Goal: Communication & Community: Answer question/provide support

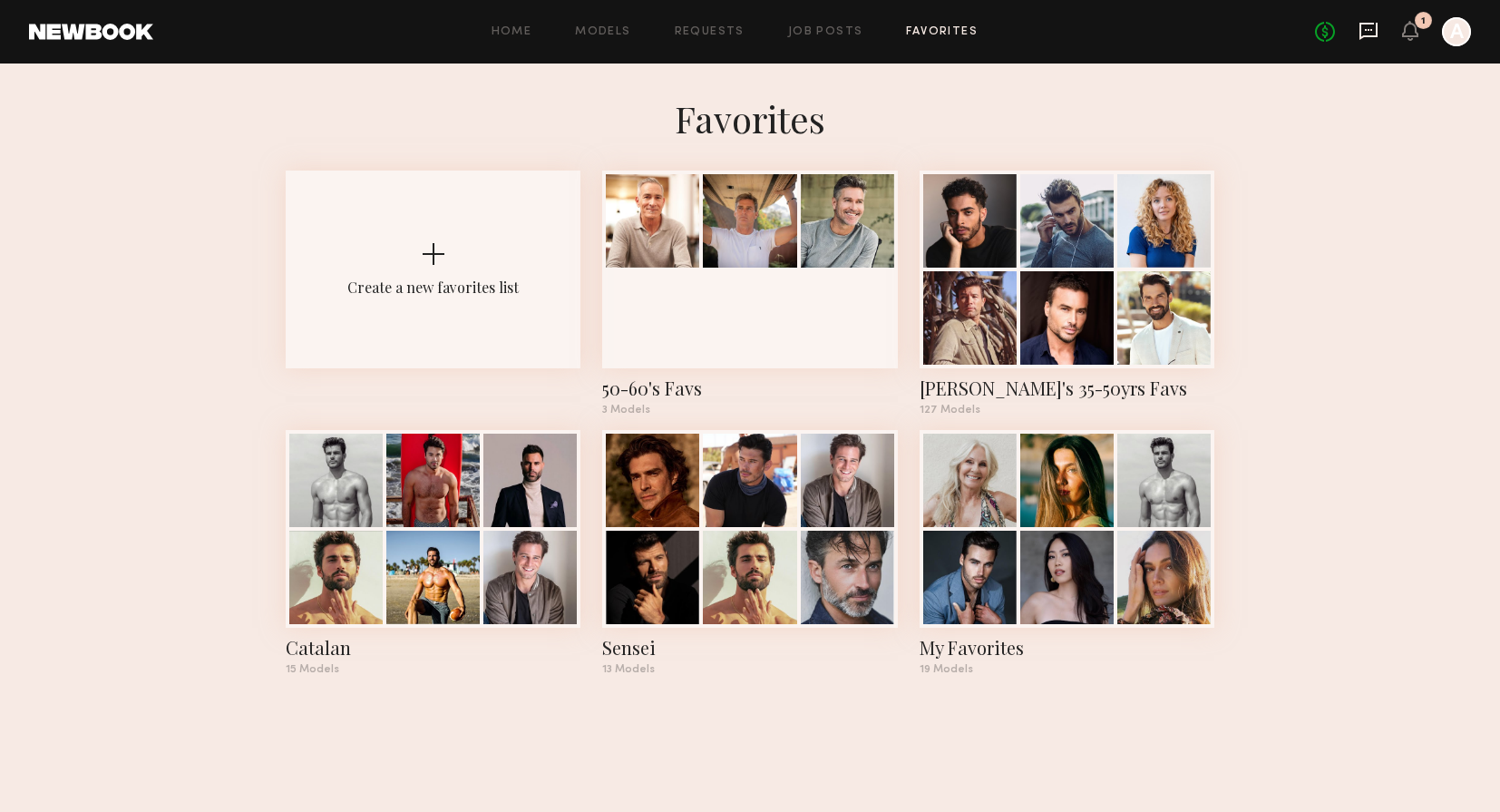
click at [1361, 32] on icon at bounding box center [1368, 31] width 18 height 17
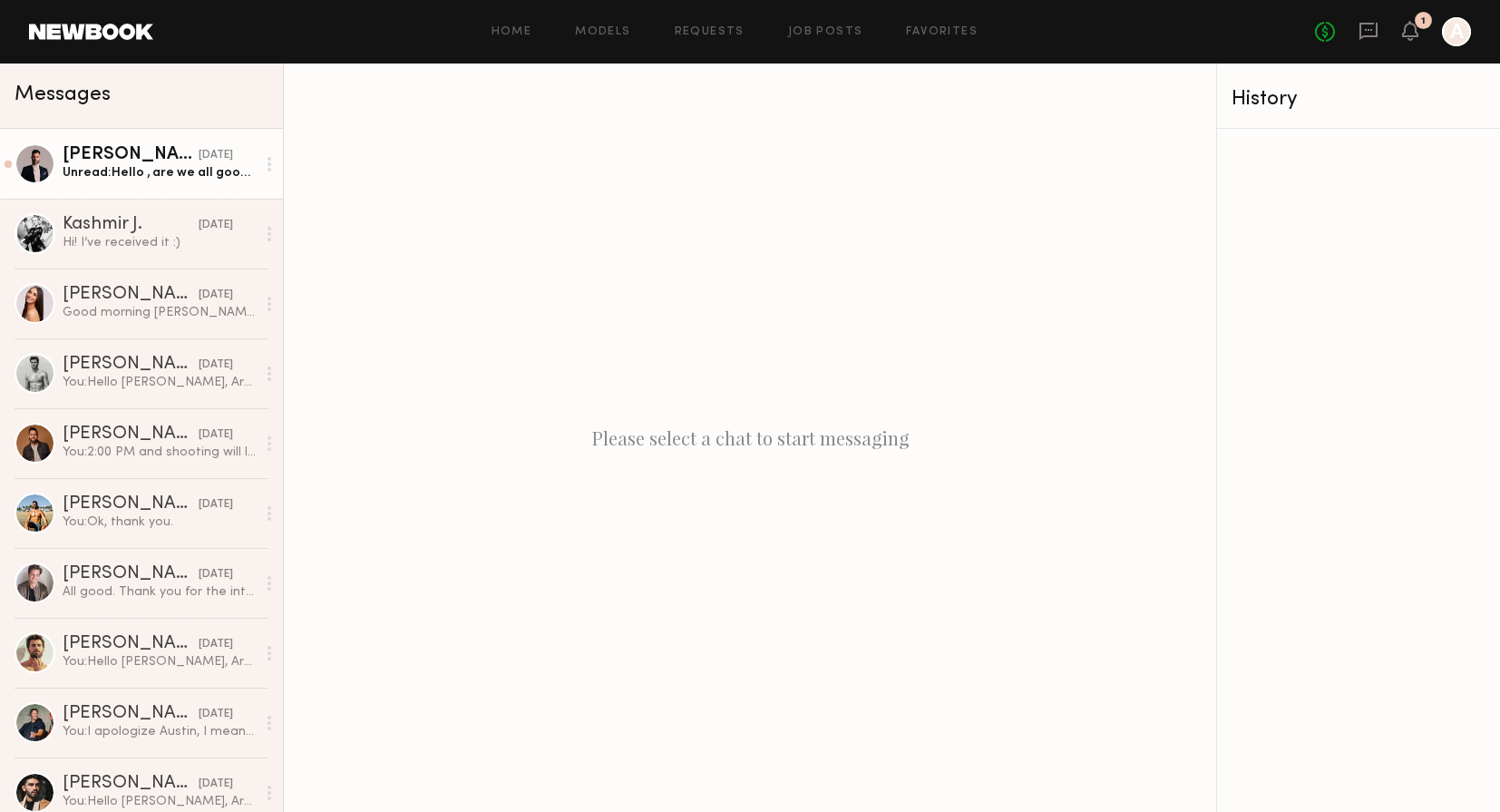
click at [173, 166] on div "Unread: Hello , are we all good ?" at bounding box center [160, 173] width 194 height 17
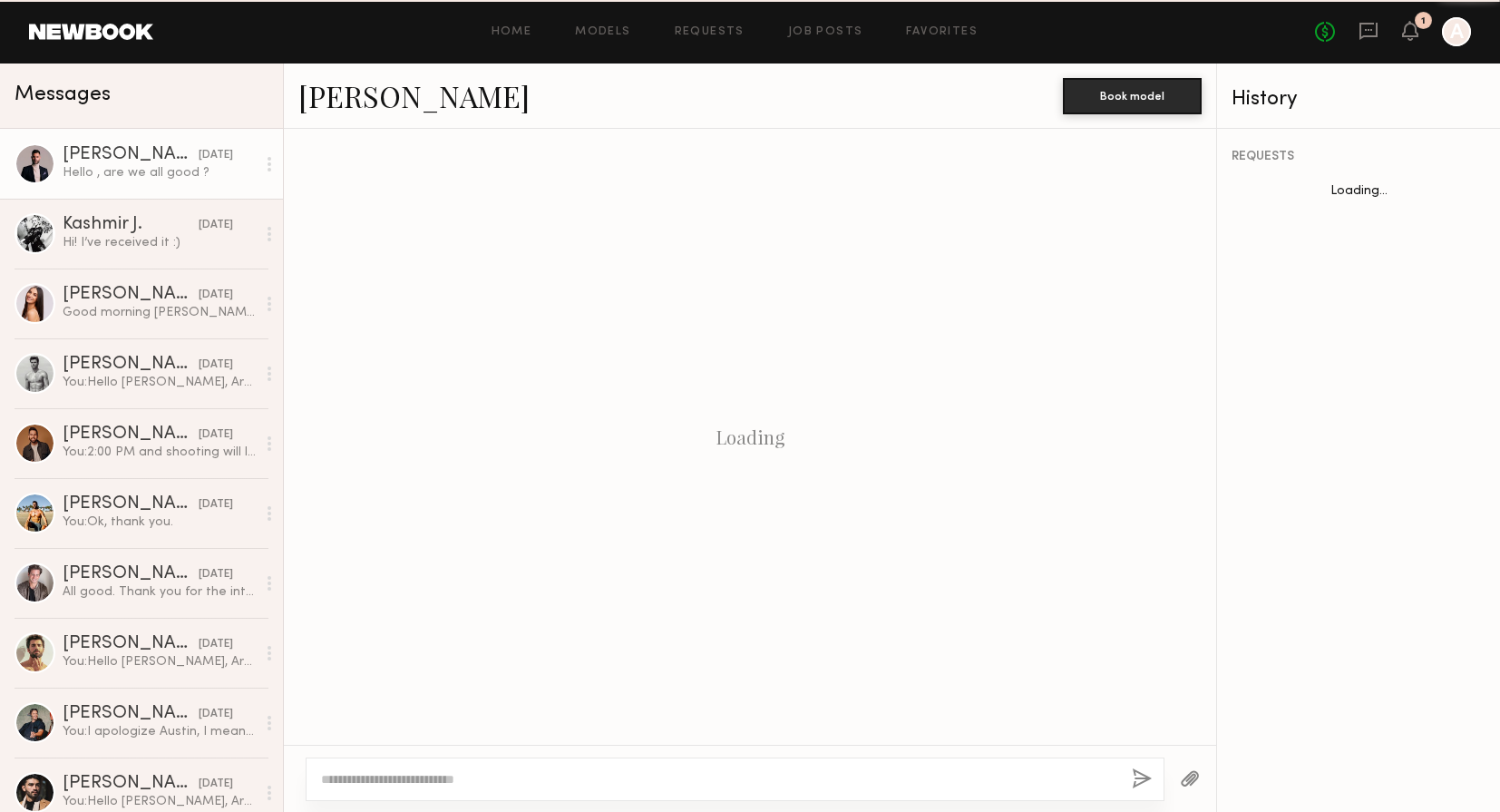
scroll to position [1991, 0]
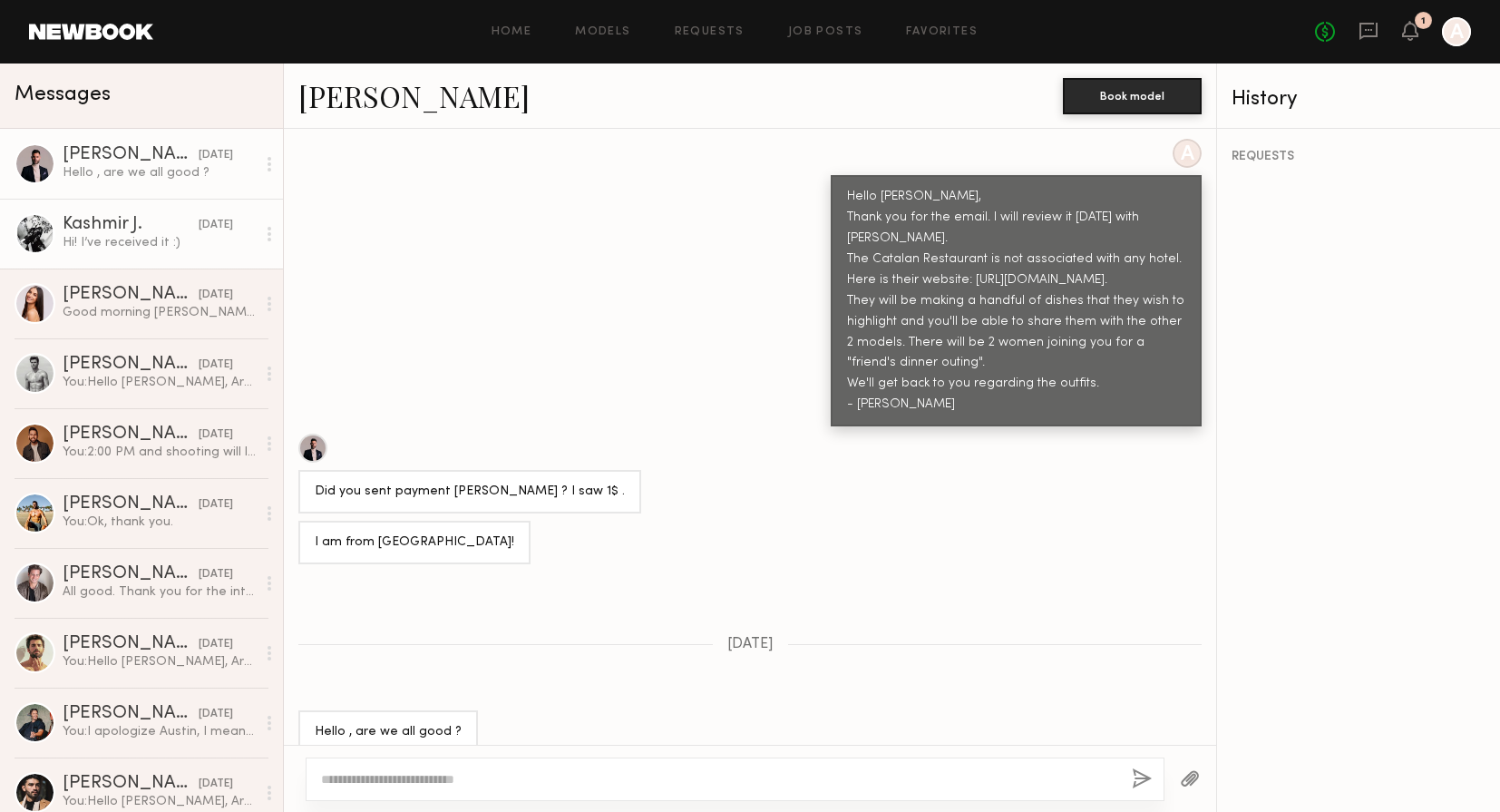
click at [194, 250] on div "Hi! I’ve received it :)" at bounding box center [160, 242] width 194 height 17
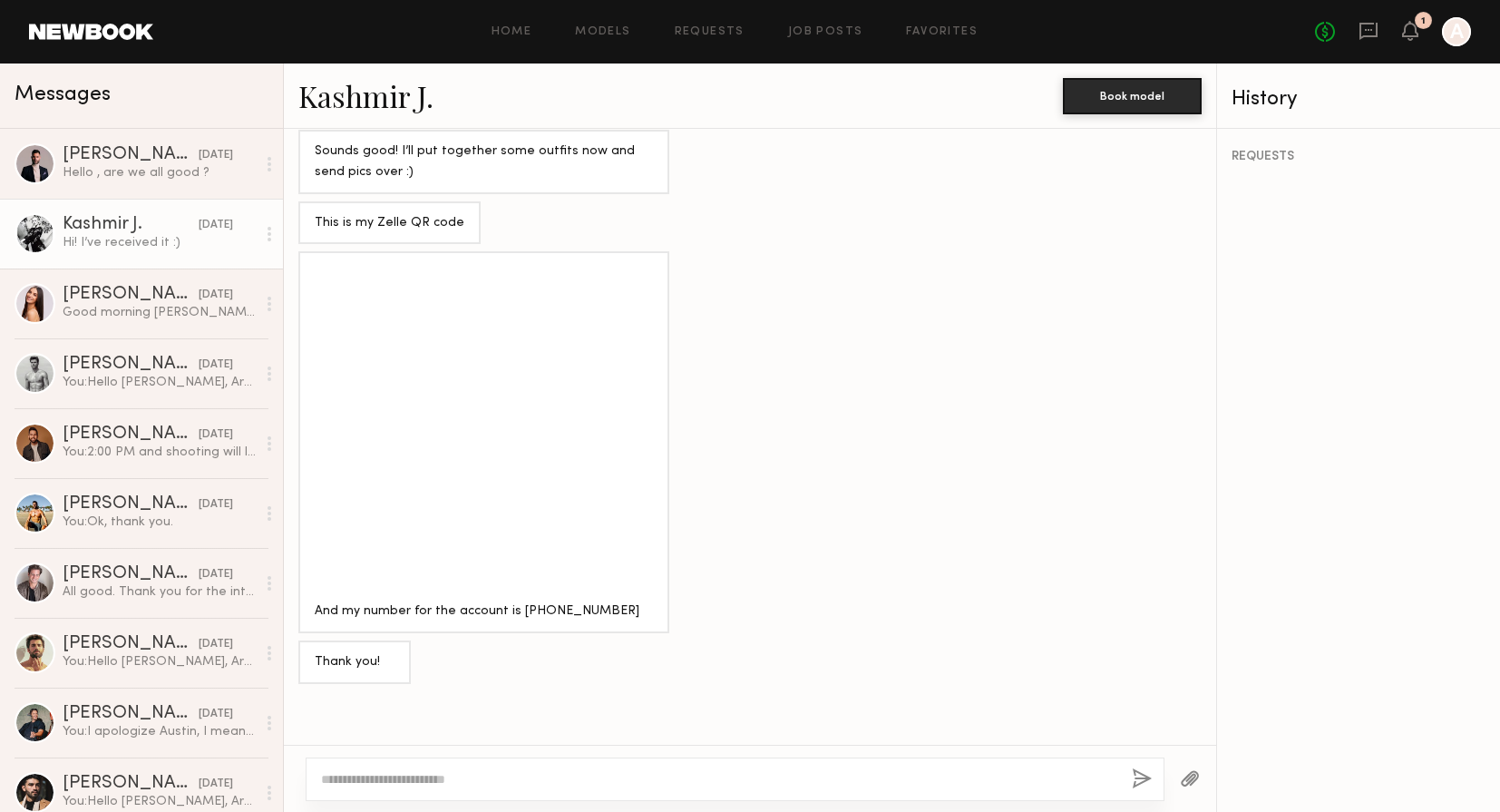
scroll to position [1928, 0]
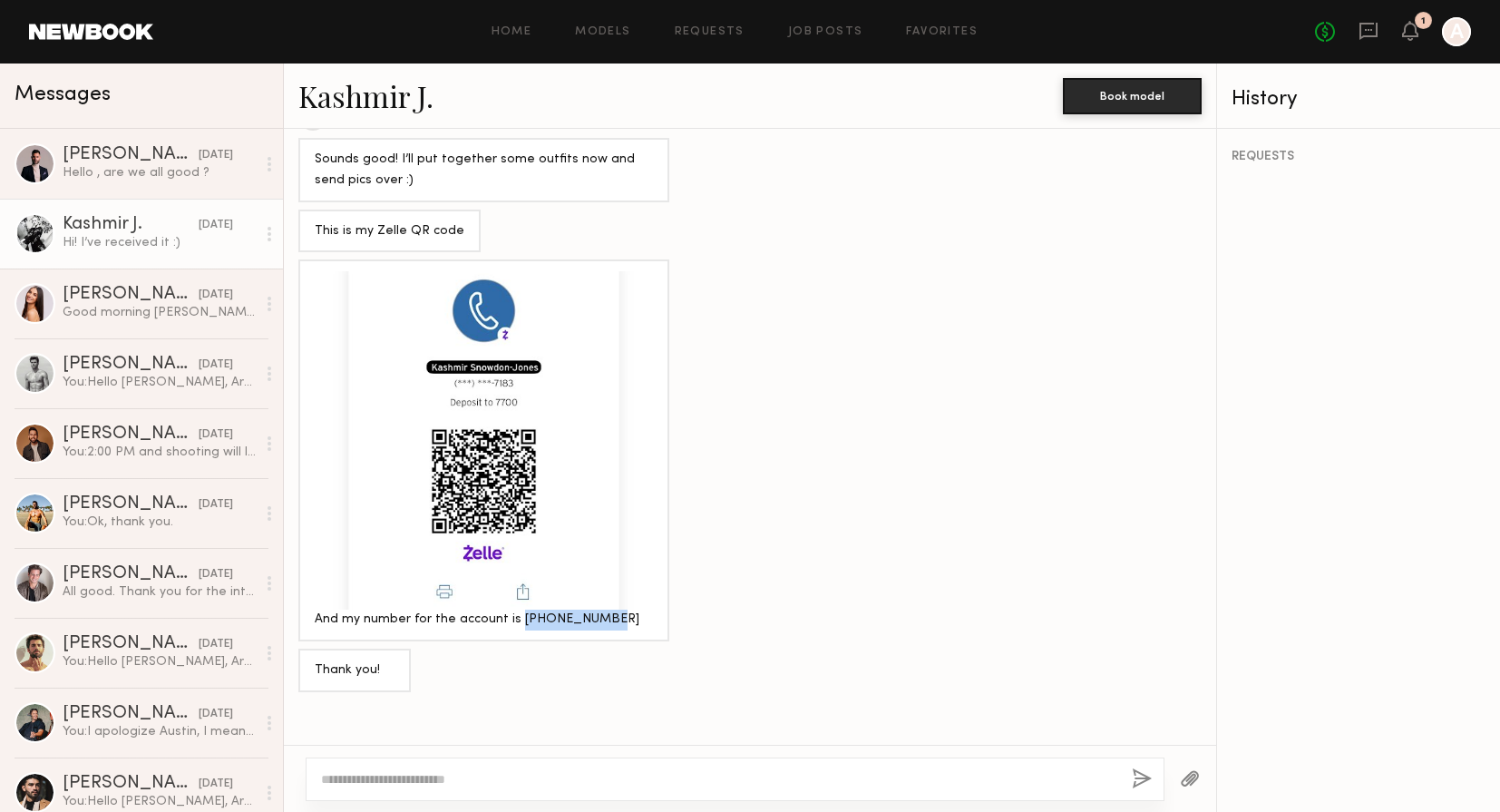
drag, startPoint x: 583, startPoint y: 597, endPoint x: 511, endPoint y: 598, distance: 72.0
click at [511, 609] on div "And my number for the account is [PHONE_NUMBER]" at bounding box center [484, 619] width 338 height 21
copy div "[PHONE_NUMBER]"
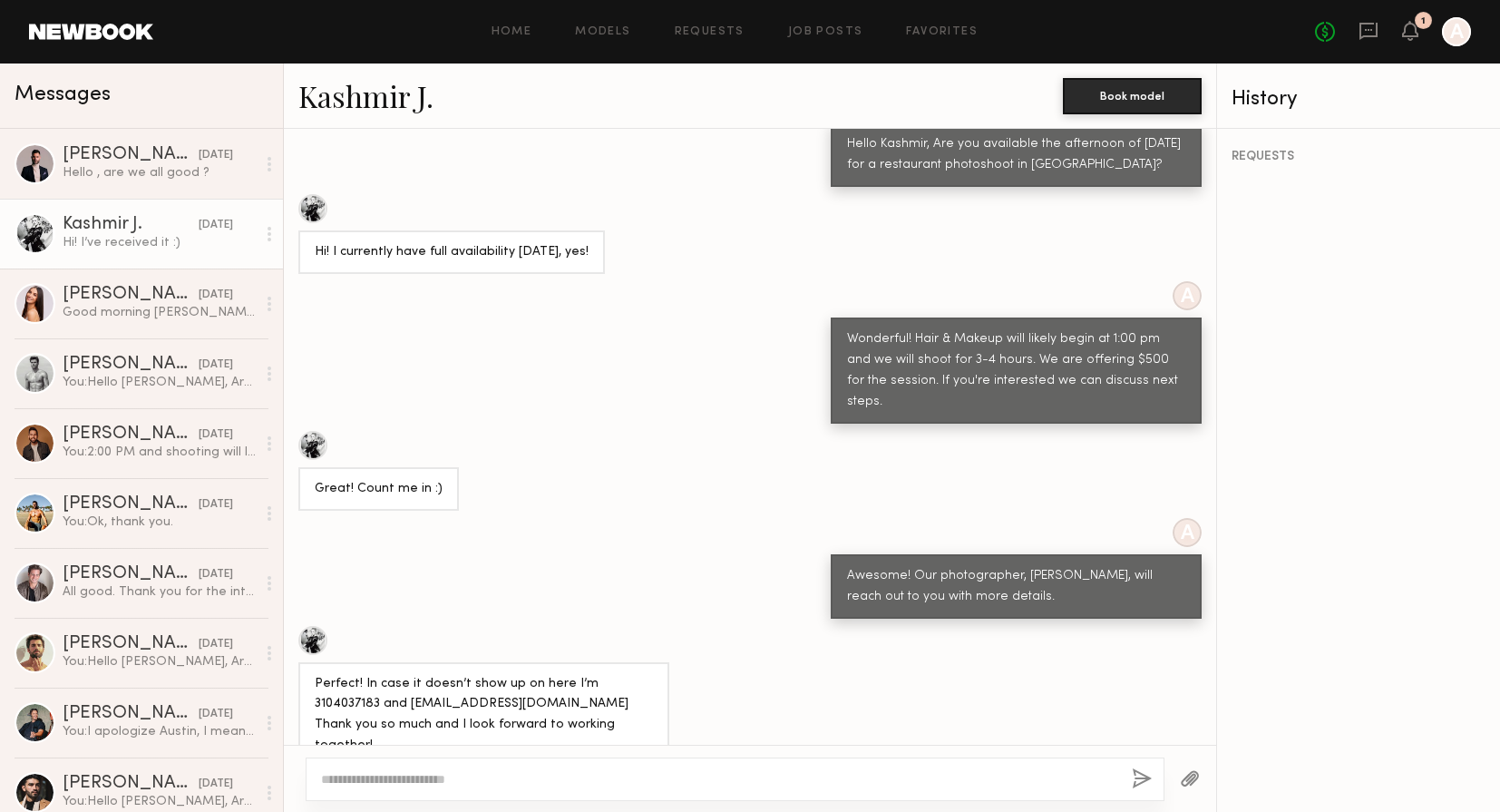
scroll to position [745, 0]
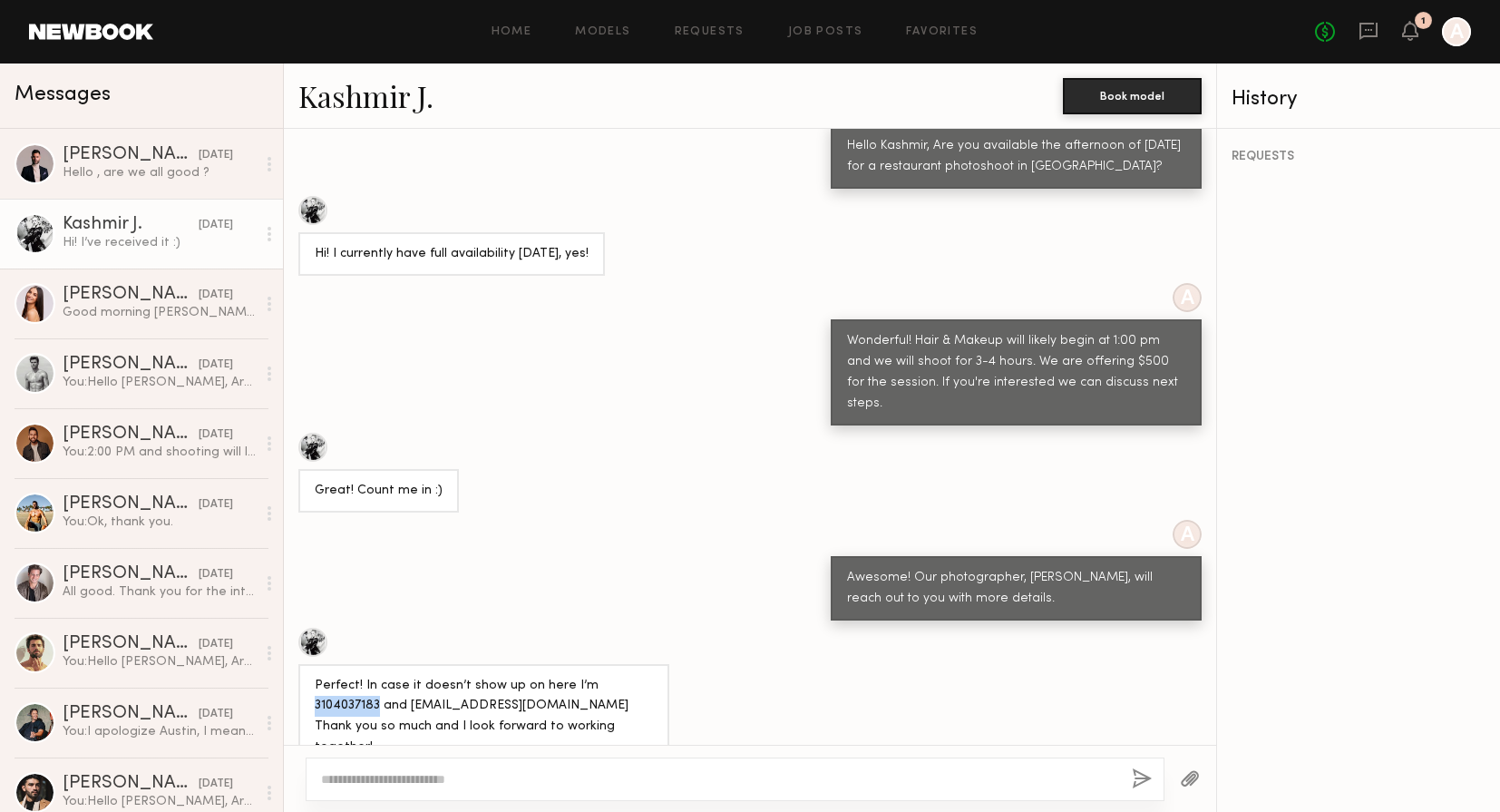
drag, startPoint x: 645, startPoint y: 625, endPoint x: 583, endPoint y: 625, distance: 62.0
click at [583, 676] on div "Perfect! In case it doesn’t show up on here I’m 3104037183 and [EMAIL_ADDRESS][…" at bounding box center [484, 717] width 338 height 84
copy div "3104037183"
click at [198, 301] on div "[DATE]" at bounding box center [215, 295] width 35 height 17
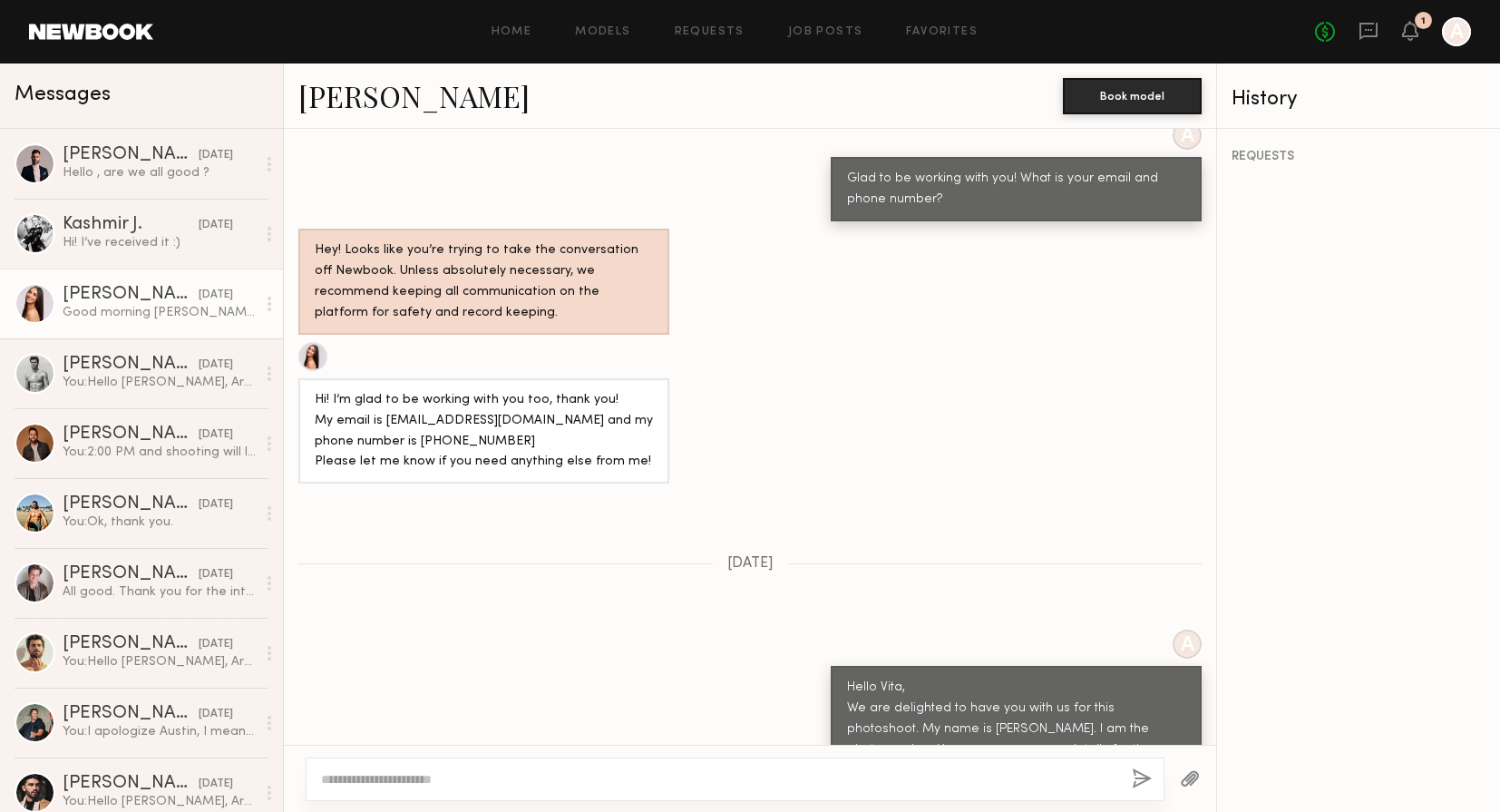
scroll to position [2160, 0]
drag, startPoint x: 449, startPoint y: 383, endPoint x: 382, endPoint y: 383, distance: 67.0
click at [382, 389] on div "Hi! I’m glad to be working with you too, thank you! My email is [EMAIL_ADDRESS]…" at bounding box center [484, 430] width 338 height 84
copy div "16196721535"
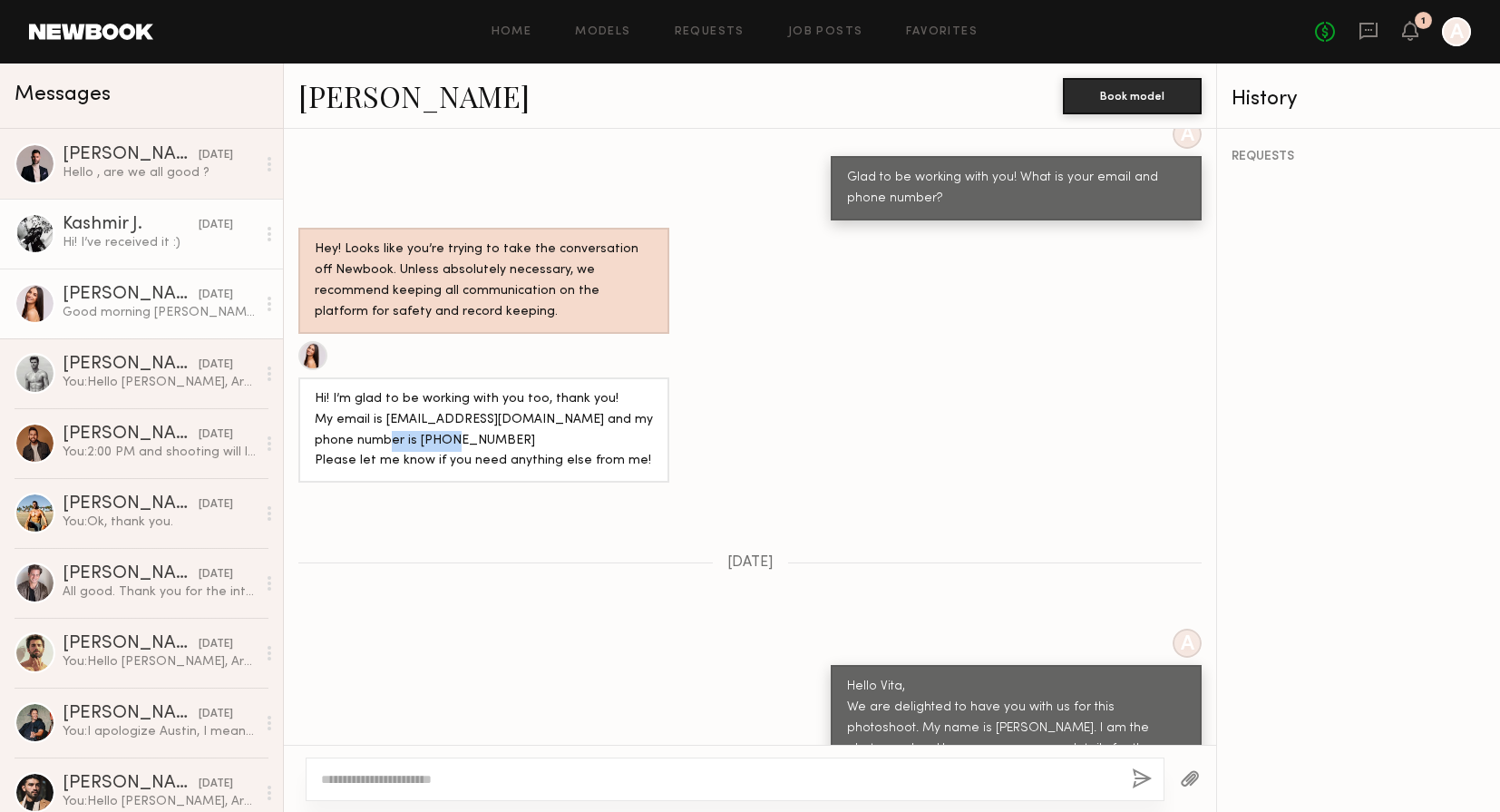
click at [135, 234] on div "Hi! I’ve received it :)" at bounding box center [160, 242] width 194 height 17
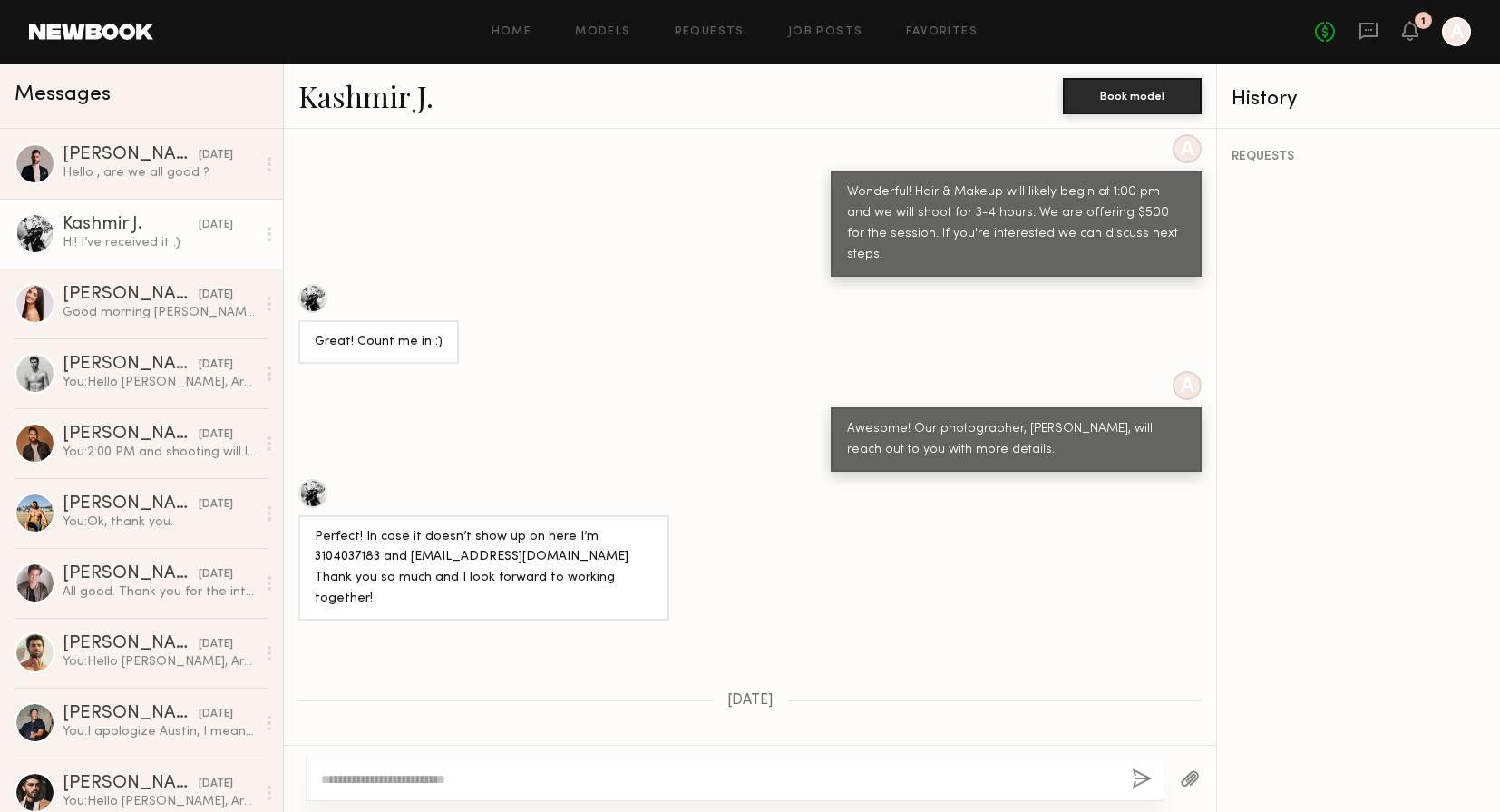
scroll to position [906, 0]
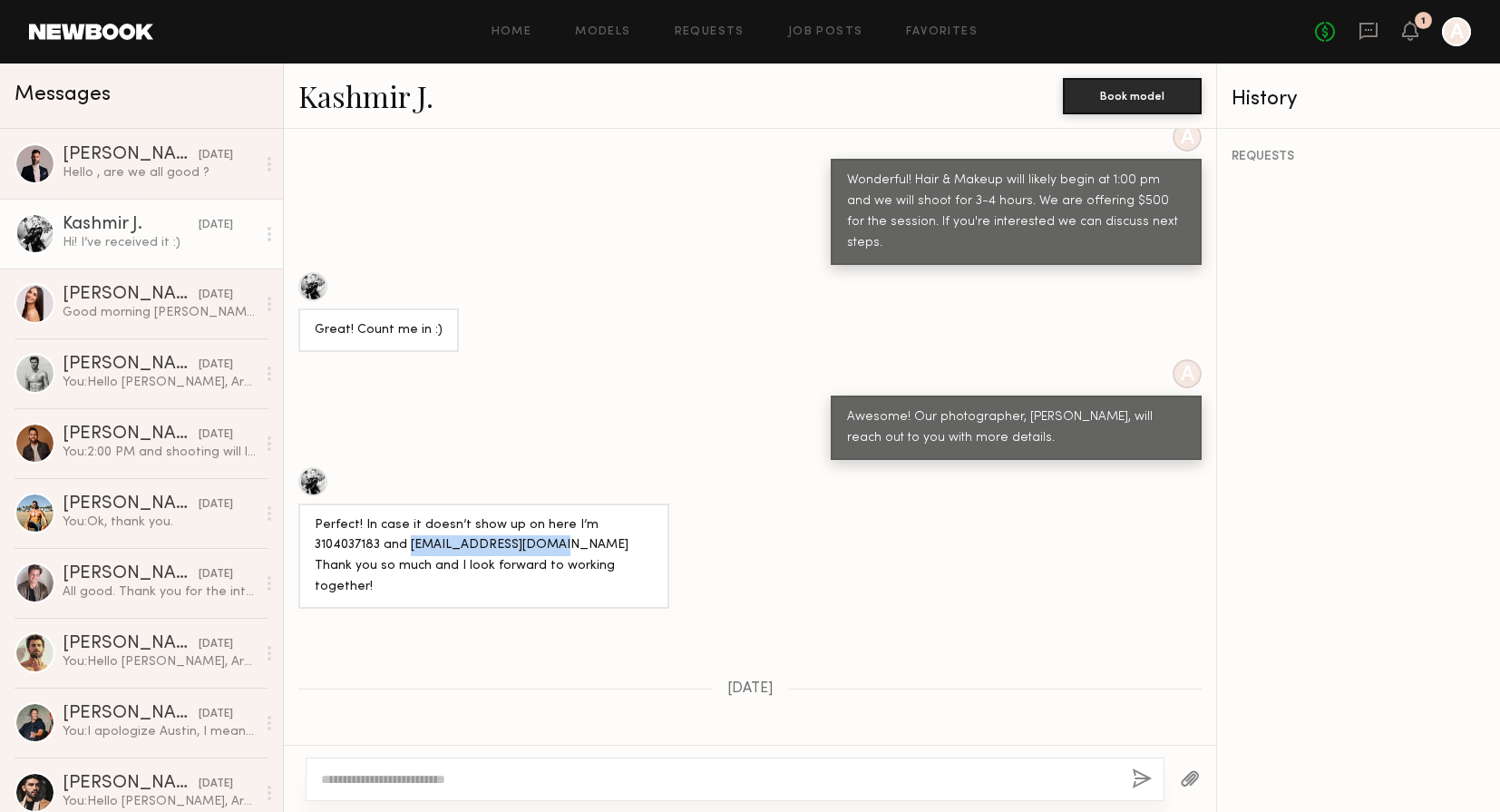
drag, startPoint x: 490, startPoint y: 487, endPoint x: 341, endPoint y: 492, distance: 149.1
click at [341, 515] on div "Perfect! In case it doesn’t show up on here I’m 3104037183 and [EMAIL_ADDRESS][…" at bounding box center [484, 556] width 338 height 84
copy div "[EMAIL_ADDRESS][DOMAIN_NAME]"
click at [115, 171] on div "Hello , are we all good ?" at bounding box center [160, 173] width 194 height 17
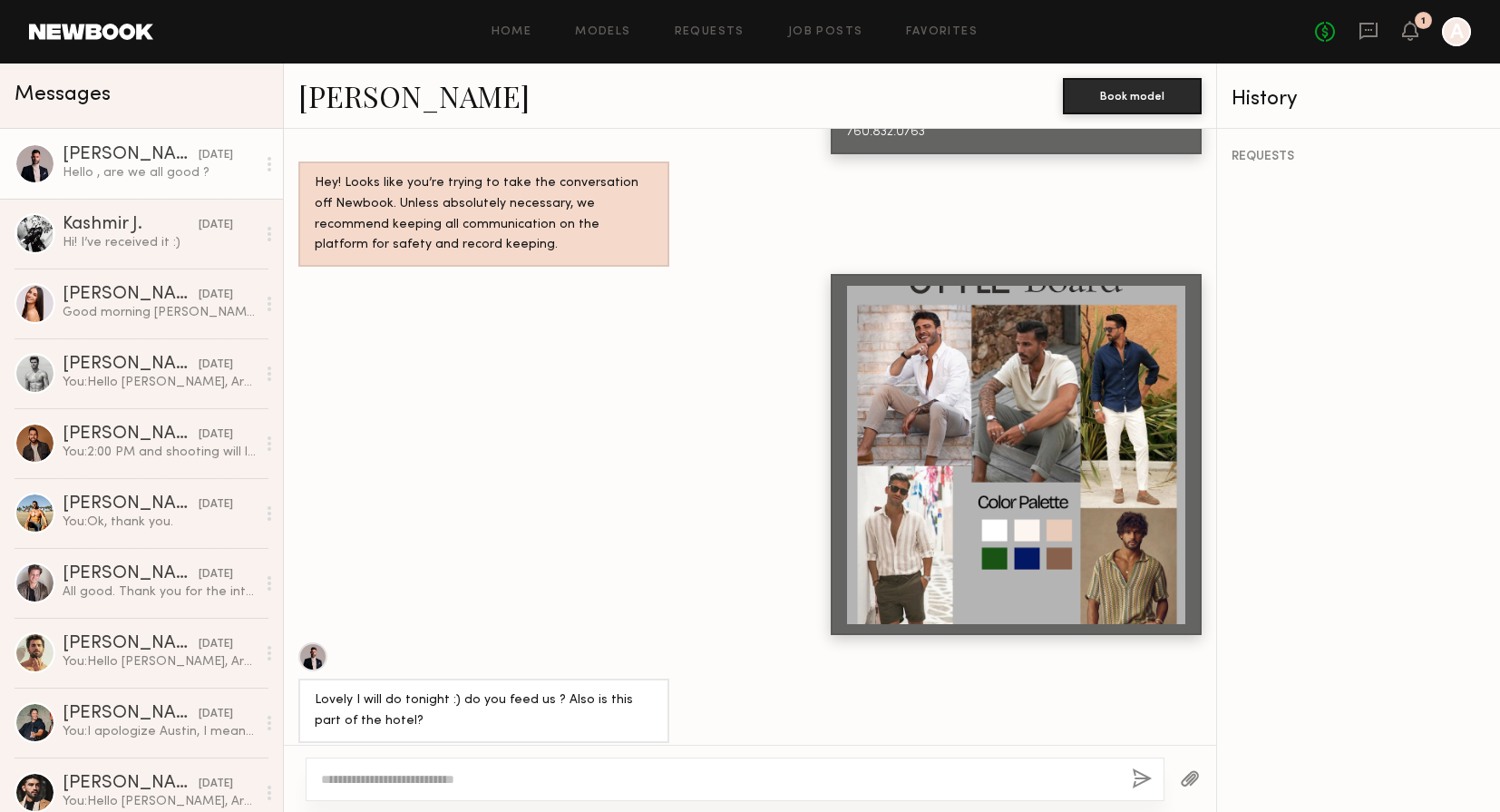
scroll to position [3044, 0]
